Goal: Task Accomplishment & Management: Use online tool/utility

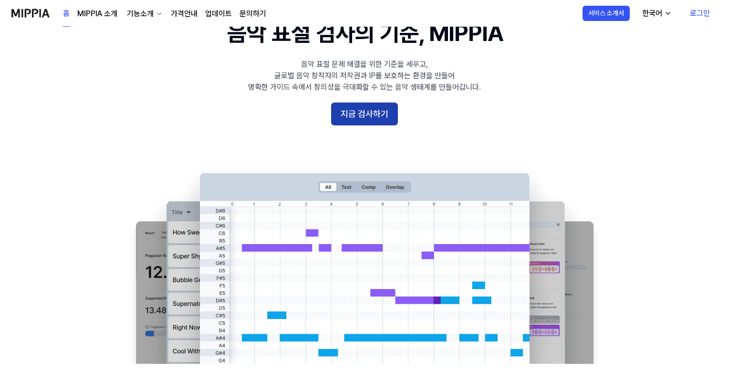
click at [364, 104] on button "지금 검사하기" at bounding box center [364, 114] width 67 height 23
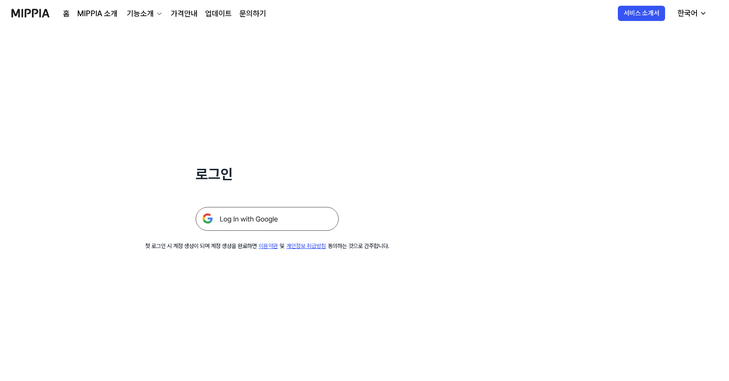
click at [274, 206] on div at bounding box center [267, 207] width 143 height 47
click at [268, 213] on img at bounding box center [267, 219] width 143 height 24
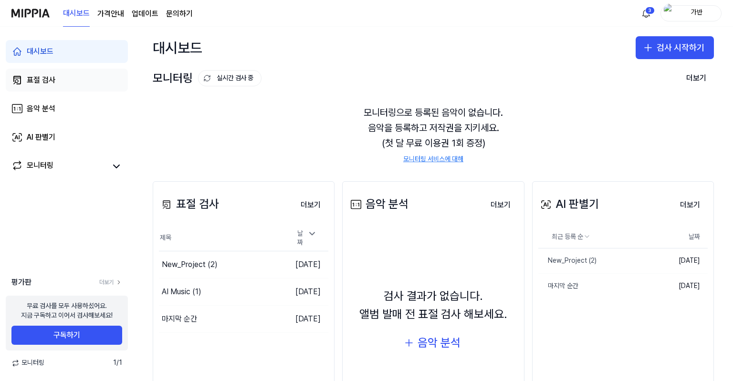
click at [29, 71] on link "표절 검사" at bounding box center [67, 80] width 122 height 23
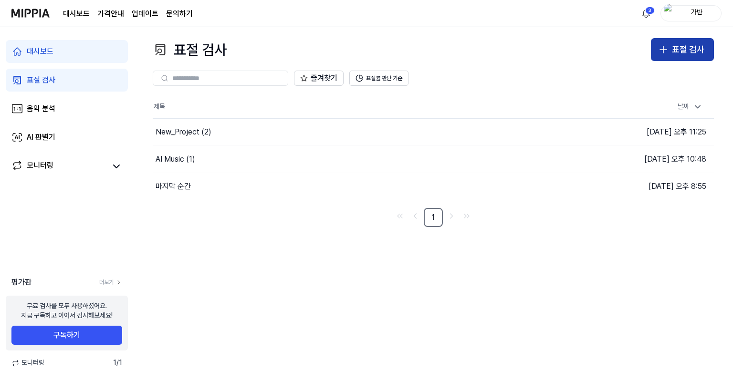
click at [699, 46] on div "표절 검사" at bounding box center [688, 50] width 32 height 14
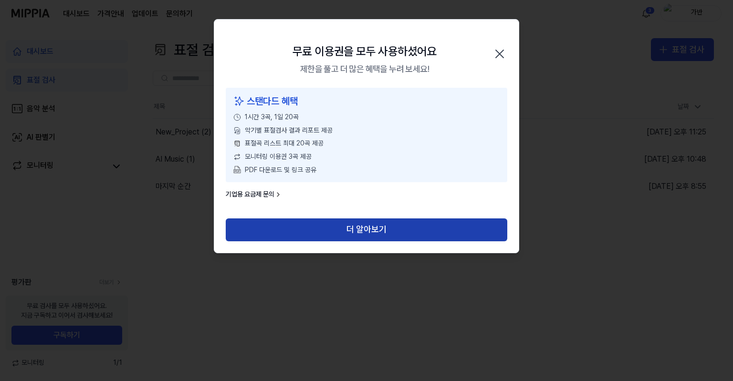
click at [321, 229] on button "더 알아보기" at bounding box center [366, 229] width 281 height 23
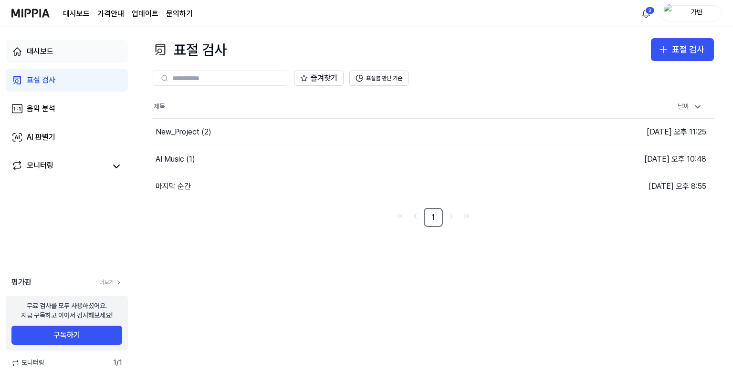
click at [65, 61] on link "대시보드" at bounding box center [67, 51] width 122 height 23
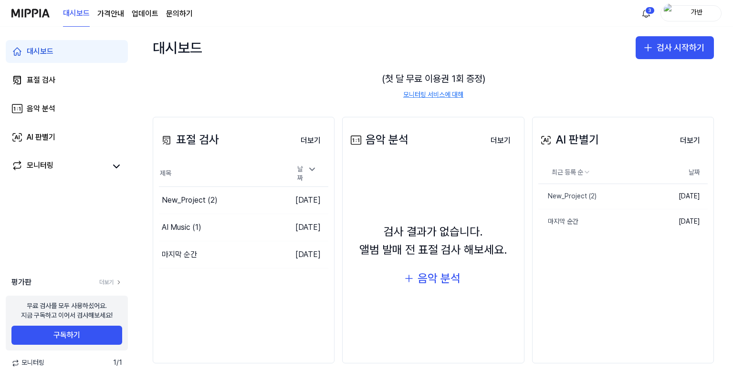
scroll to position [65, 0]
click at [209, 287] on div "표절 검사 더보기 표절 검사 제목 날짜 New_Project (2) 이동하기 [DATE] AI Music (1) 이동하기 [DATE] 마지막 …" at bounding box center [244, 239] width 182 height 247
click at [316, 136] on button "더보기" at bounding box center [310, 139] width 35 height 19
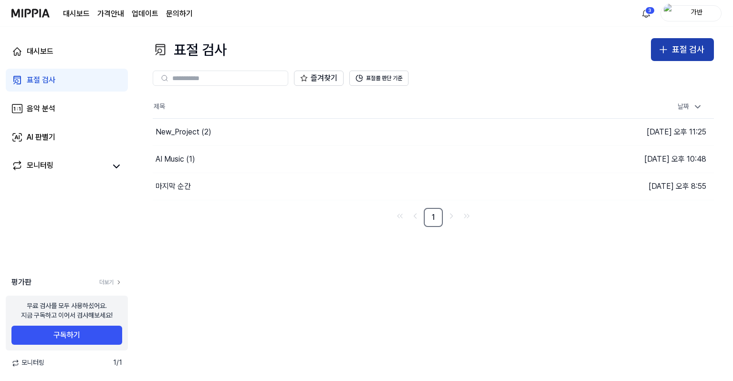
click at [674, 55] on div "표절 검사" at bounding box center [688, 50] width 32 height 14
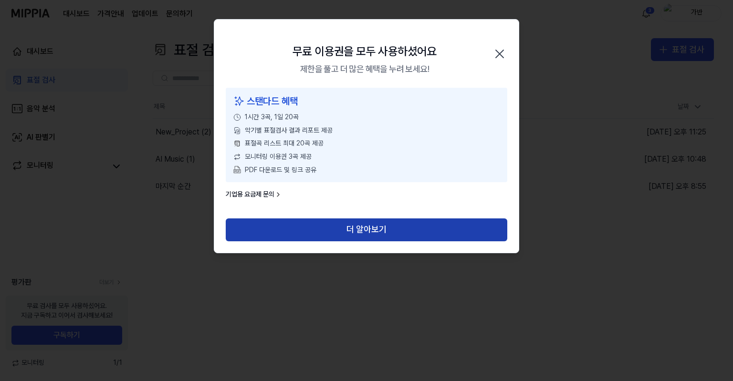
click at [331, 227] on button "더 알아보기" at bounding box center [366, 229] width 281 height 23
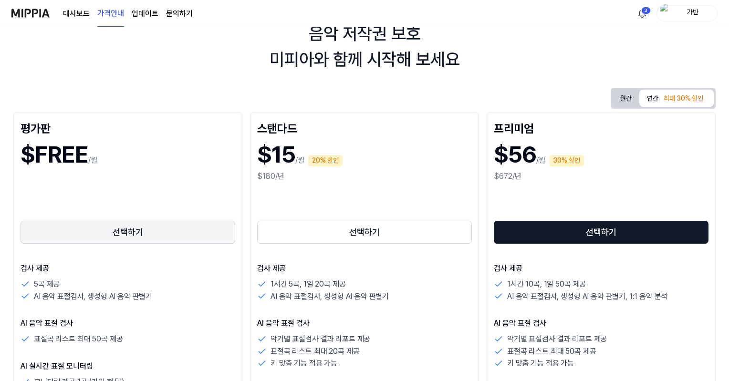
scroll to position [48, 0]
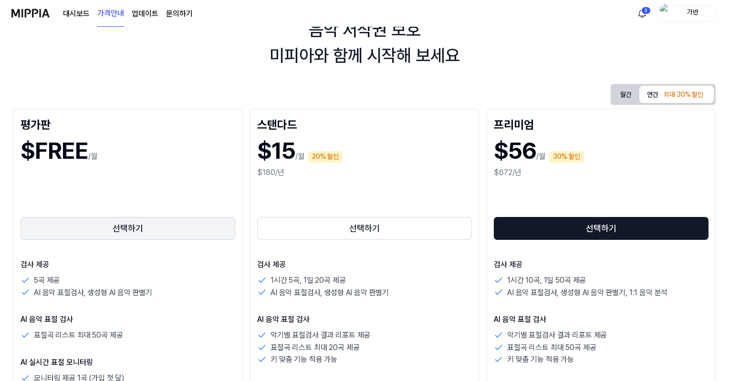
click at [118, 232] on button "선택하기" at bounding box center [128, 228] width 215 height 23
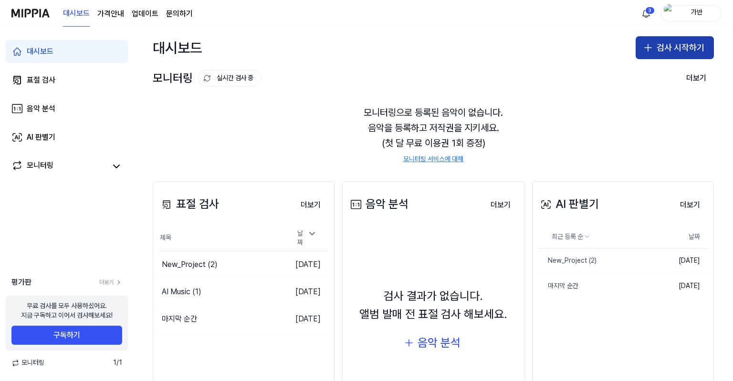
click at [669, 51] on button "검사 시작하기" at bounding box center [674, 47] width 78 height 23
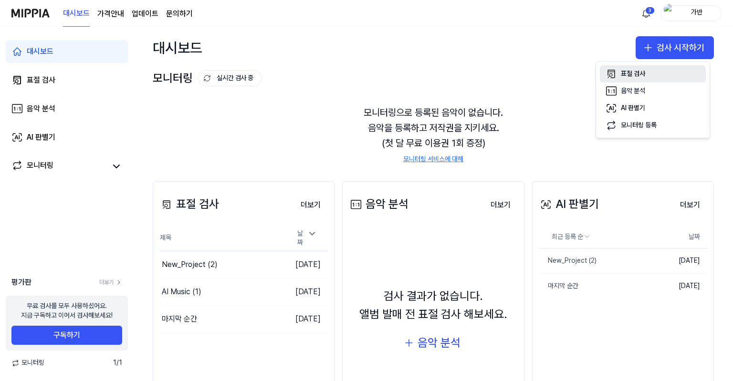
click at [640, 78] on div "표절 검사" at bounding box center [632, 74] width 24 height 10
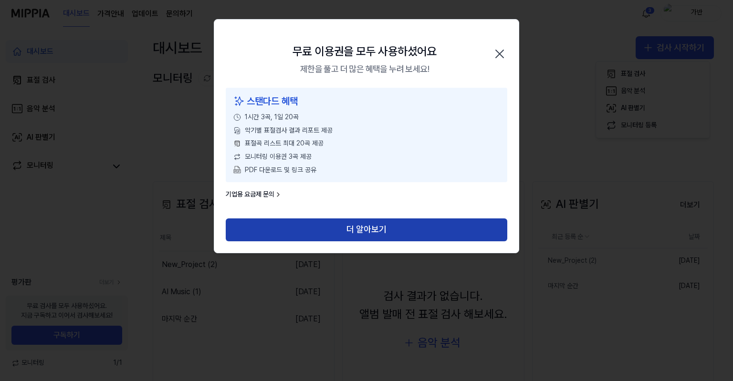
click at [332, 235] on button "더 알아보기" at bounding box center [366, 229] width 281 height 23
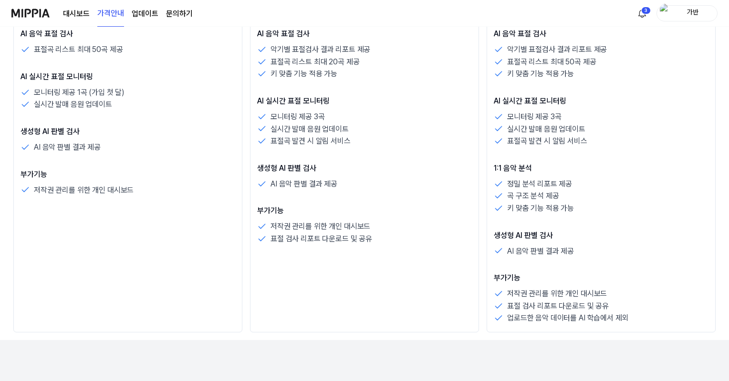
scroll to position [334, 0]
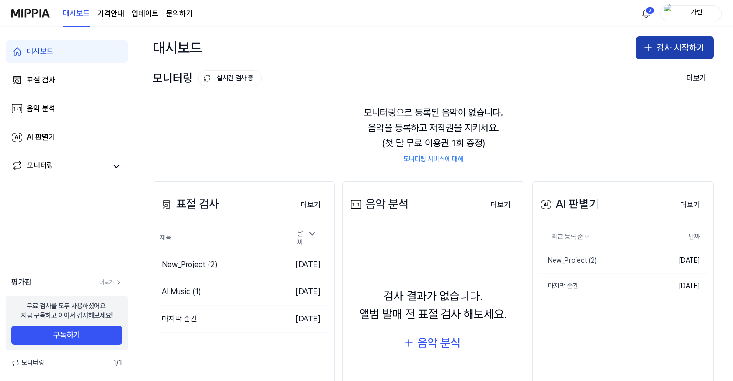
click at [678, 58] on button "검사 시작하기" at bounding box center [674, 47] width 78 height 23
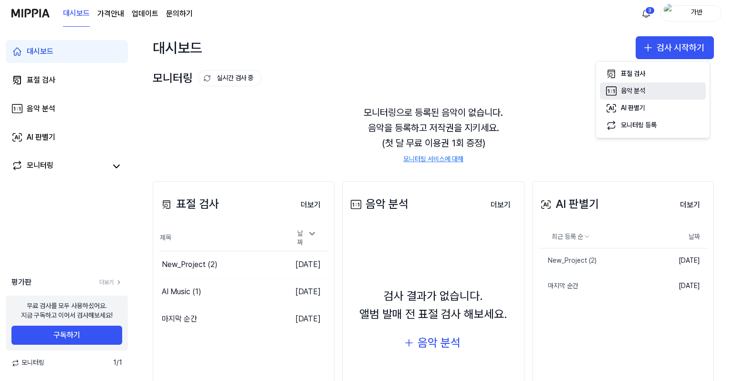
click at [615, 91] on rect "button" at bounding box center [611, 91] width 10 height 9
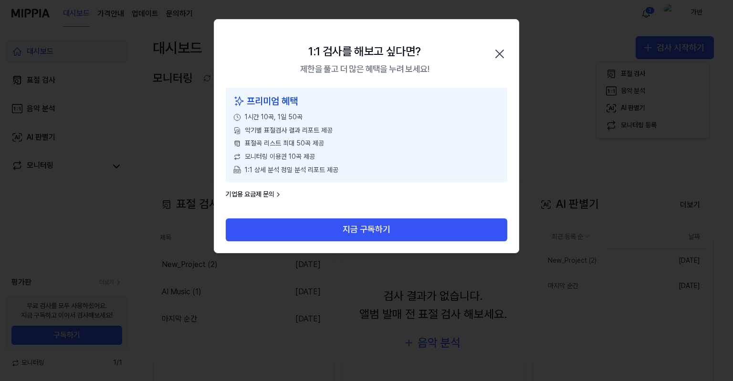
click at [507, 45] on div "1:1 검사를 해보고 싶다면? 제한을 풀고 더 많은 혜택을 누려 보세요! 닫기" at bounding box center [366, 54] width 304 height 68
click at [498, 46] on icon "button" at bounding box center [499, 53] width 15 height 15
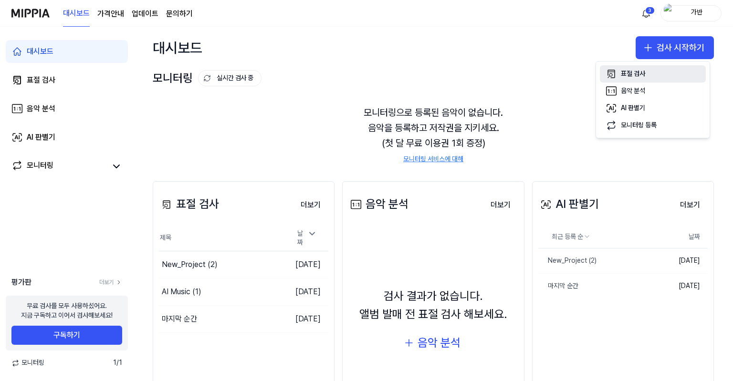
click at [633, 73] on div "표절 검사" at bounding box center [632, 74] width 24 height 10
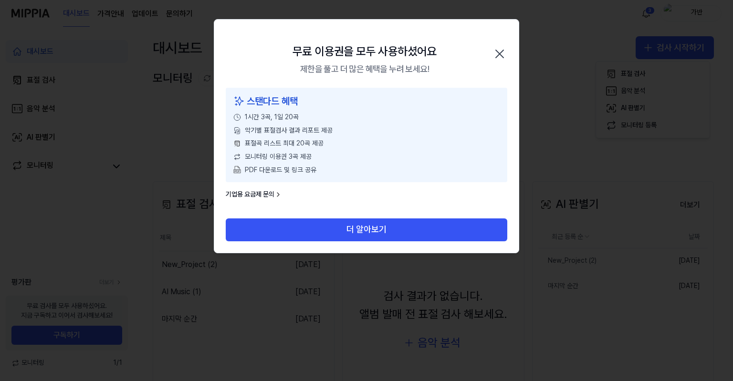
click at [497, 53] on icon "button" at bounding box center [499, 53] width 15 height 15
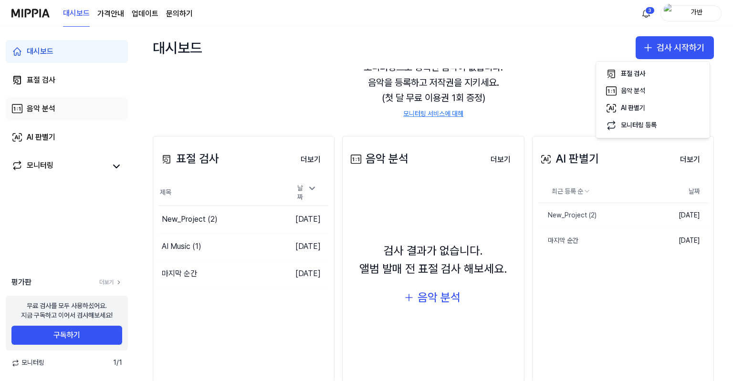
scroll to position [48, 0]
